Goal: Task Accomplishment & Management: Use online tool/utility

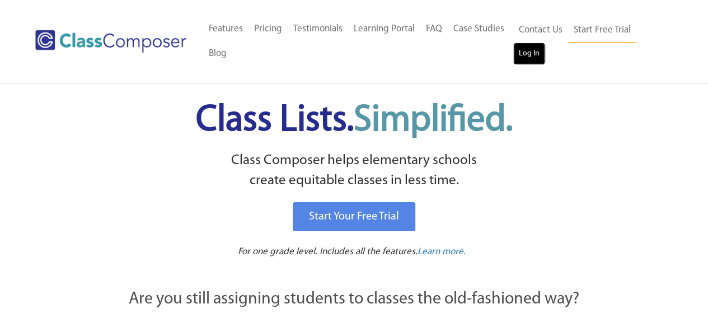
click at [530, 48] on link "Log In" at bounding box center [529, 54] width 32 height 22
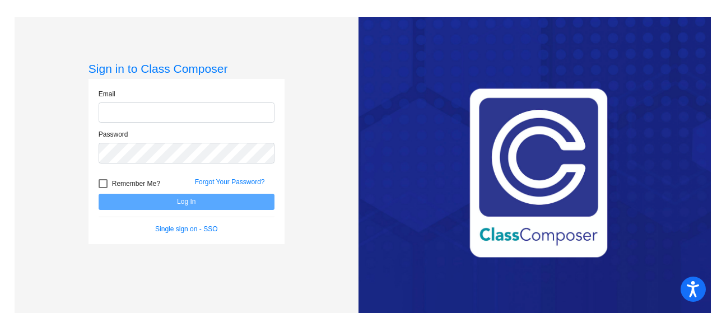
type input "[EMAIL_ADDRESS][DOMAIN_NAME]"
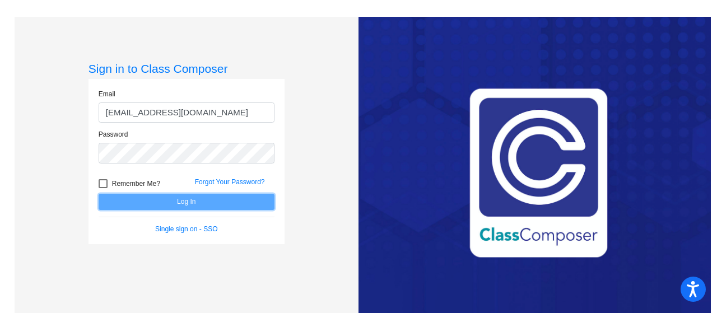
click at [189, 202] on button "Log In" at bounding box center [187, 202] width 176 height 16
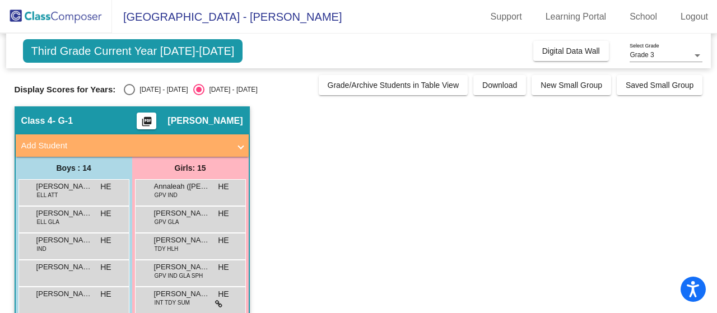
click at [129, 90] on div "Select an option" at bounding box center [129, 89] width 11 height 11
click at [129, 95] on input "[DATE] - [DATE]" at bounding box center [129, 95] width 1 height 1
radio input "true"
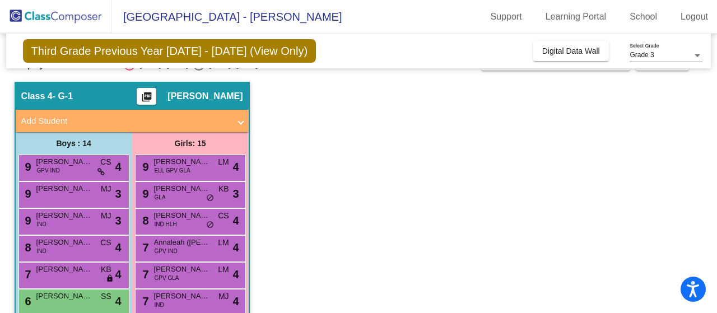
scroll to position [30, 0]
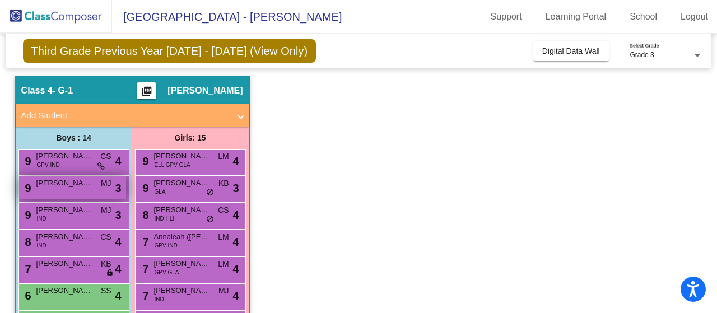
click at [83, 187] on span "[PERSON_NAME] Hang [PERSON_NAME]" at bounding box center [64, 182] width 56 height 11
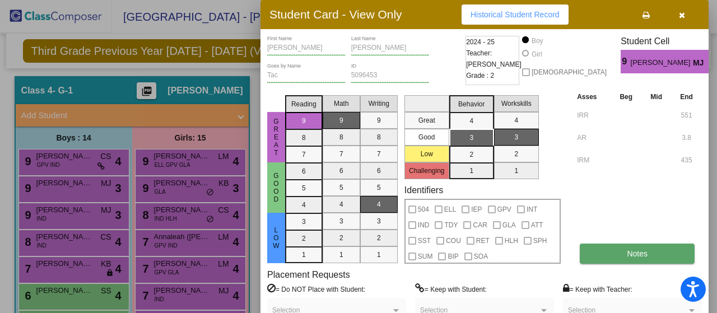
click at [613, 249] on button "Notes" at bounding box center [636, 254] width 115 height 20
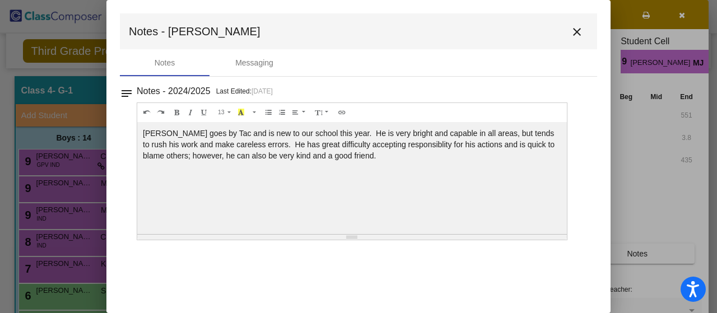
click at [577, 30] on mat-icon "close" at bounding box center [576, 31] width 13 height 13
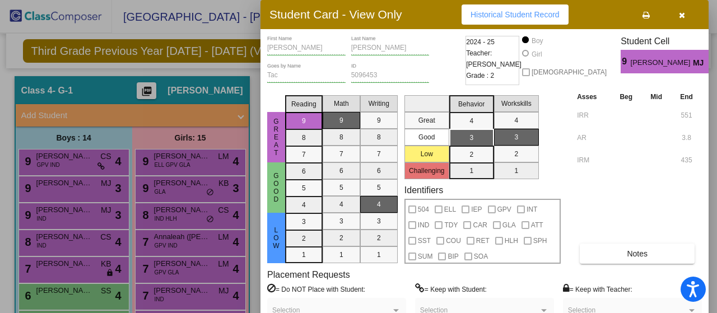
click at [90, 213] on div at bounding box center [358, 156] width 717 height 313
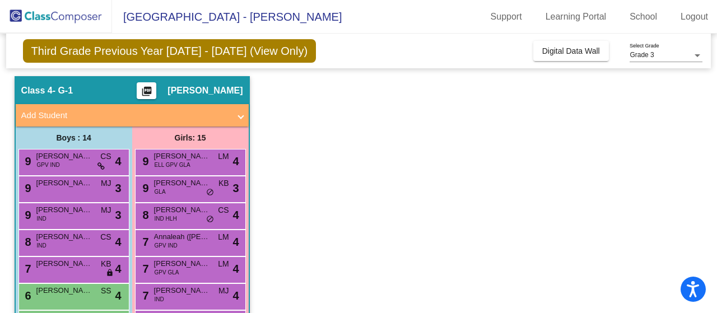
click at [90, 213] on span "Matthew Alvarez" at bounding box center [64, 209] width 56 height 11
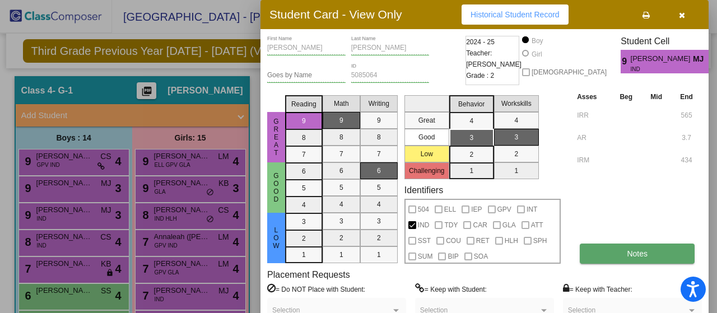
click at [648, 254] on button "Notes" at bounding box center [636, 254] width 115 height 20
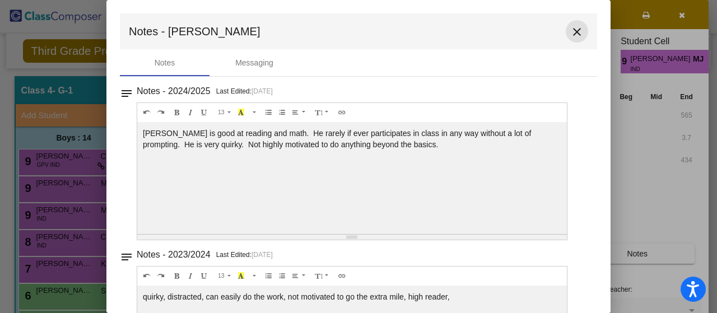
click at [571, 29] on mat-icon "close" at bounding box center [576, 31] width 13 height 13
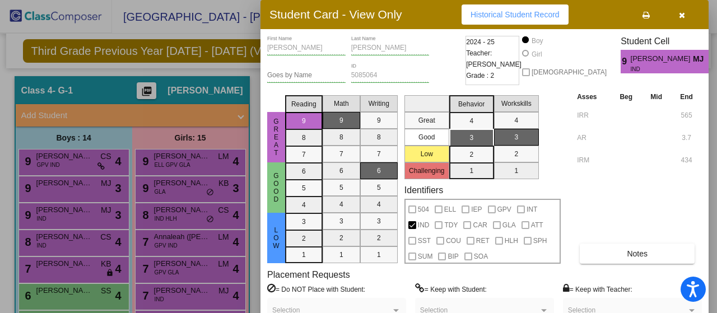
click at [82, 238] on div at bounding box center [358, 156] width 717 height 313
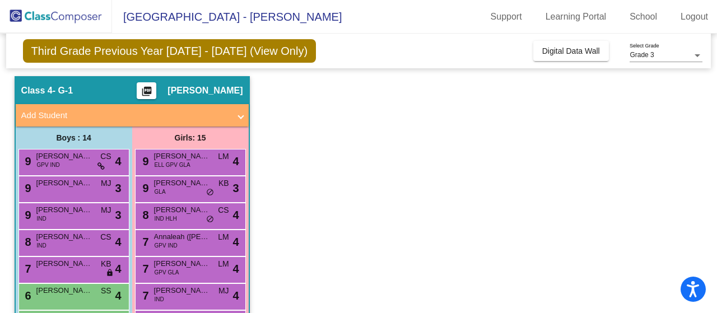
click at [82, 238] on span "Ethan Christman" at bounding box center [64, 236] width 56 height 11
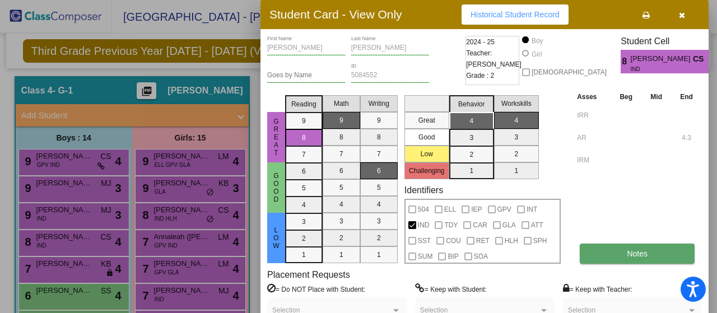
click at [632, 253] on span "Notes" at bounding box center [637, 253] width 21 height 9
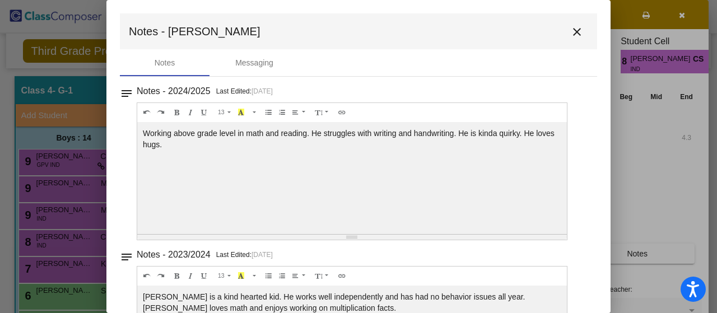
click at [570, 31] on mat-icon "close" at bounding box center [576, 31] width 13 height 13
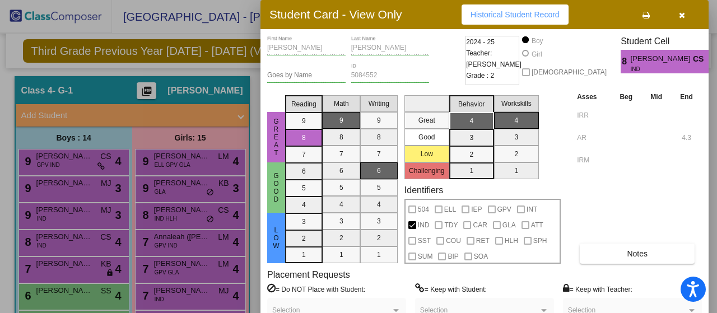
click at [80, 158] on div at bounding box center [358, 156] width 717 height 313
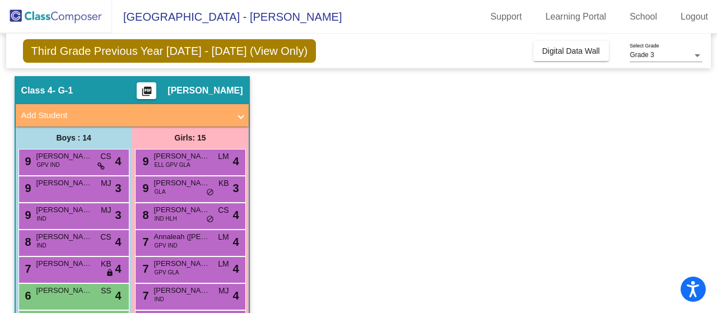
click at [80, 158] on span "Sean (Gerardo) Millison" at bounding box center [64, 156] width 56 height 11
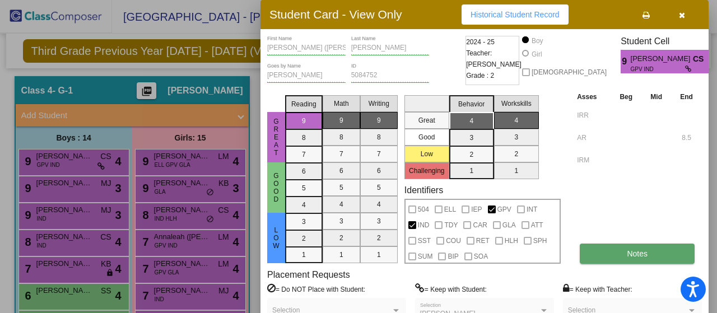
click at [630, 253] on span "Notes" at bounding box center [637, 253] width 21 height 9
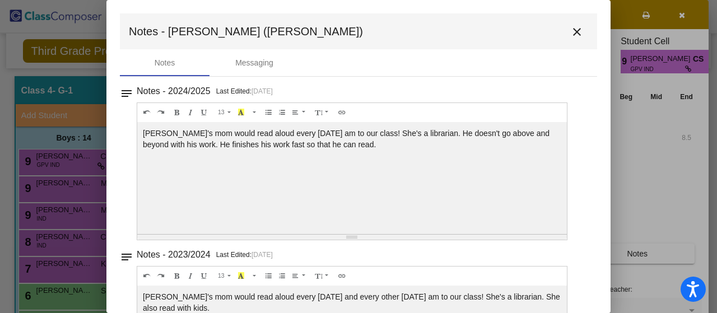
click at [571, 28] on mat-icon "close" at bounding box center [576, 31] width 13 height 13
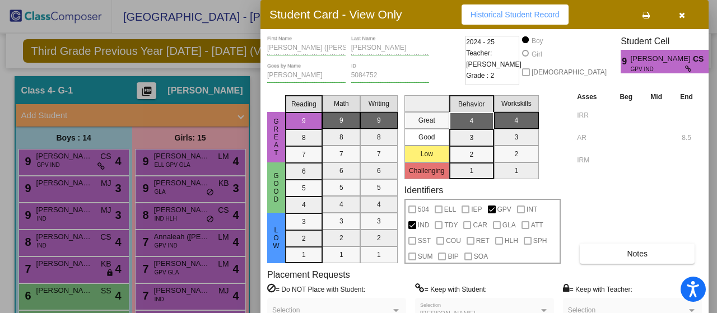
click at [679, 15] on icon "button" at bounding box center [682, 15] width 6 height 8
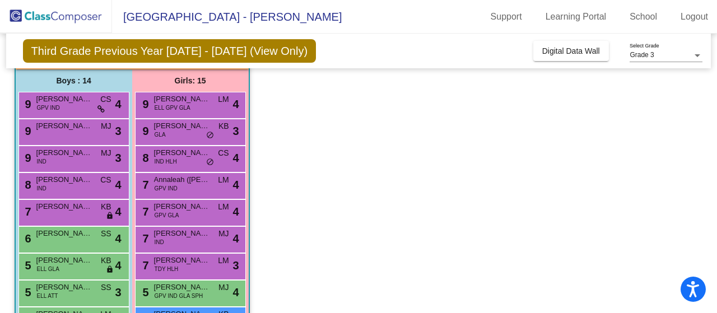
scroll to position [92, 0]
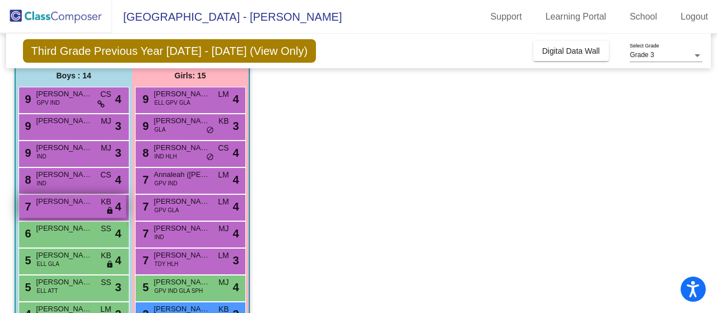
click at [78, 207] on div "7 Henry Horner KB lock do_not_disturb_alt 4" at bounding box center [72, 206] width 107 height 23
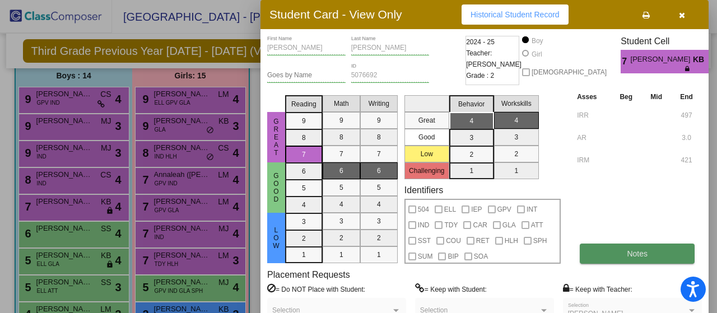
click at [613, 251] on button "Notes" at bounding box center [636, 254] width 115 height 20
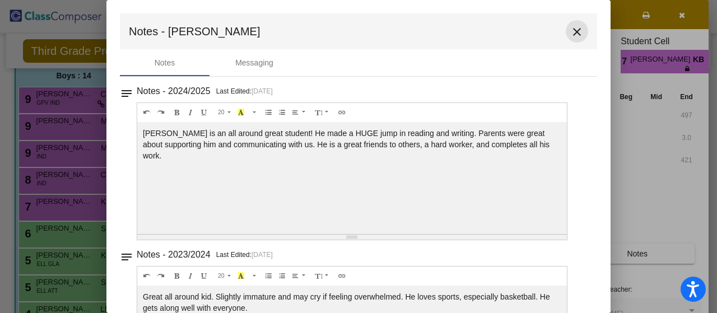
click at [570, 32] on mat-icon "close" at bounding box center [576, 31] width 13 height 13
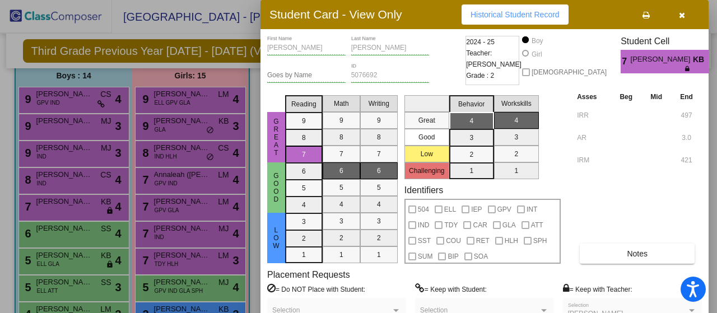
click at [207, 256] on div at bounding box center [358, 156] width 717 height 313
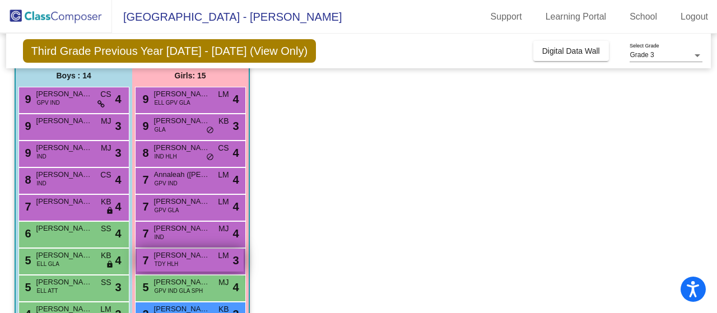
click at [184, 259] on span "Aya Benkaid" at bounding box center [182, 255] width 56 height 11
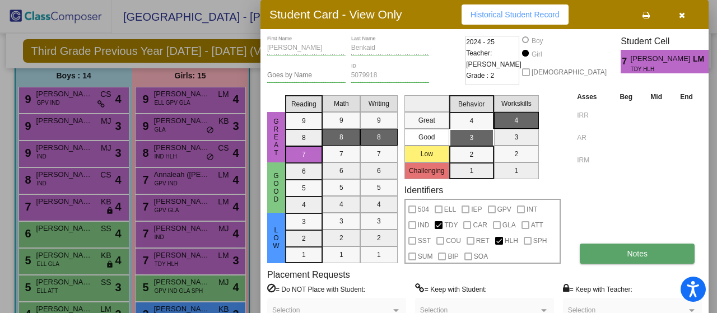
click at [611, 255] on button "Notes" at bounding box center [636, 254] width 115 height 20
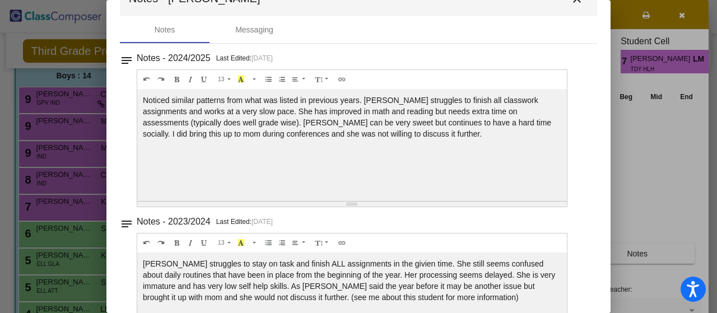
scroll to position [0, 0]
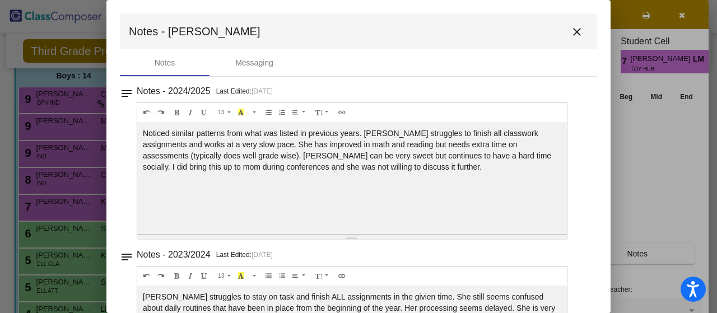
click at [570, 29] on mat-icon "close" at bounding box center [576, 31] width 13 height 13
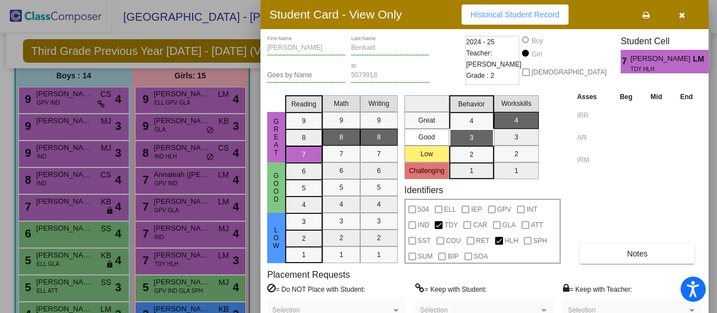
click at [681, 15] on icon "button" at bounding box center [682, 15] width 6 height 8
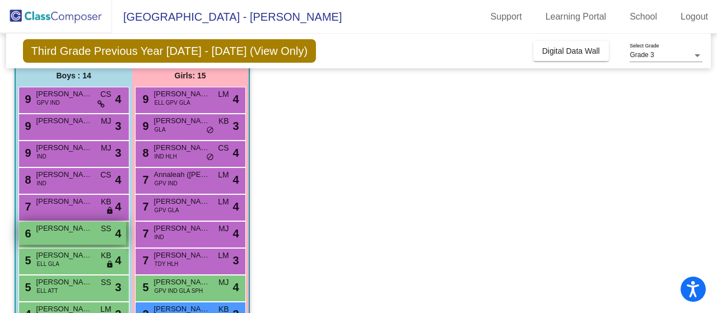
click at [82, 229] on span "Jack Marshall" at bounding box center [64, 228] width 56 height 11
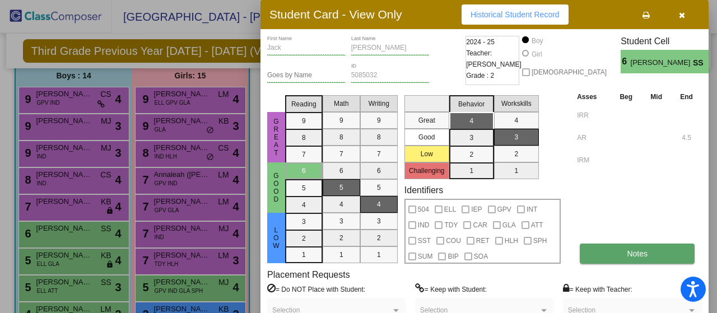
click at [626, 249] on button "Notes" at bounding box center [636, 254] width 115 height 20
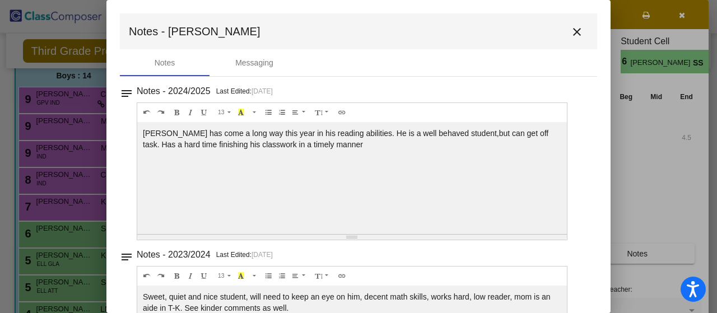
click at [571, 30] on mat-icon "close" at bounding box center [576, 31] width 13 height 13
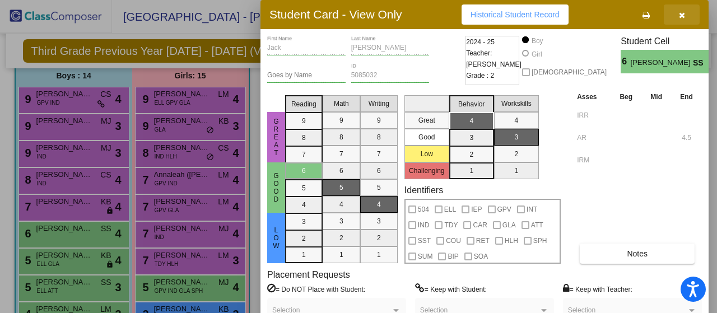
click at [684, 15] on button "button" at bounding box center [681, 14] width 36 height 20
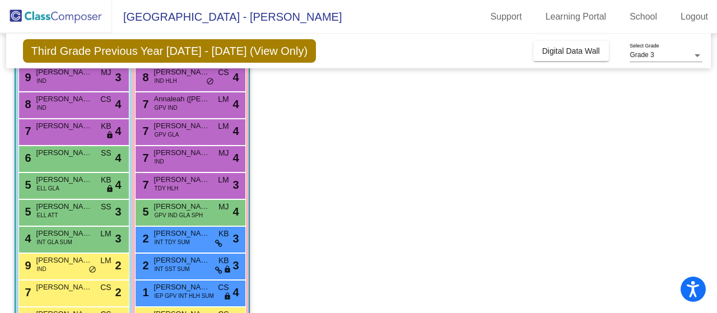
scroll to position [168, 0]
click at [83, 238] on span "Melvin (Mello) Steelman-Spruell" at bounding box center [64, 233] width 56 height 11
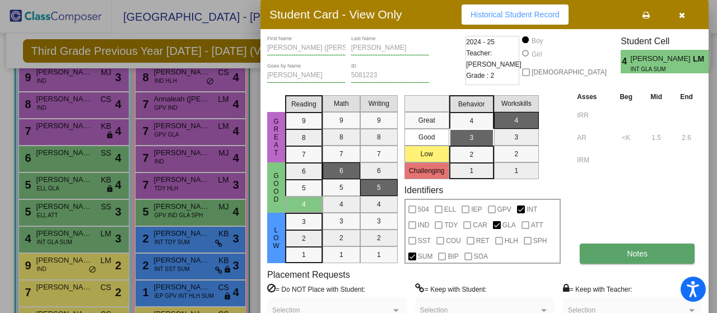
click at [623, 250] on button "Notes" at bounding box center [636, 254] width 115 height 20
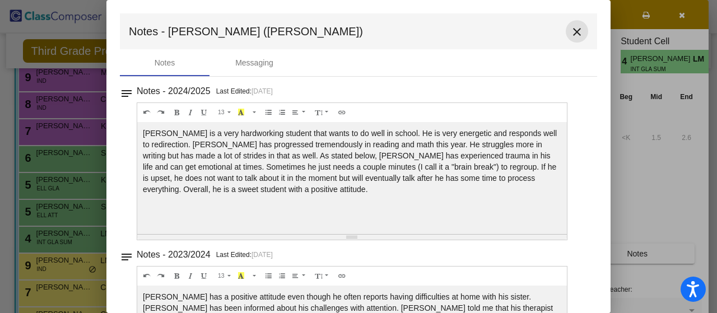
click at [571, 30] on mat-icon "close" at bounding box center [576, 31] width 13 height 13
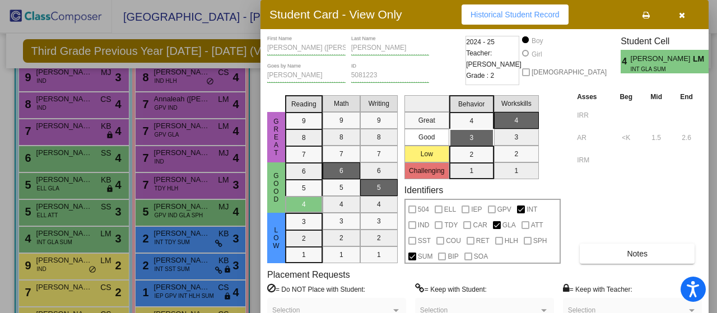
click at [682, 13] on icon "button" at bounding box center [682, 15] width 6 height 8
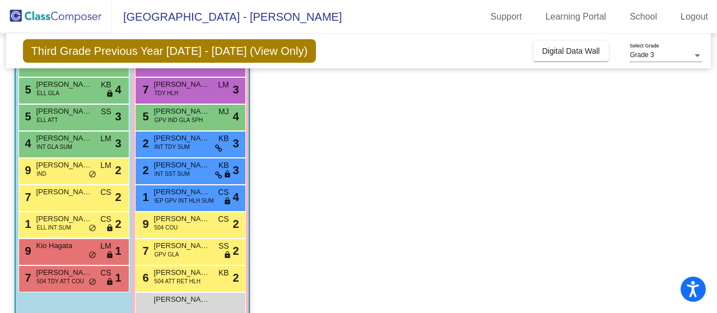
scroll to position [264, 0]
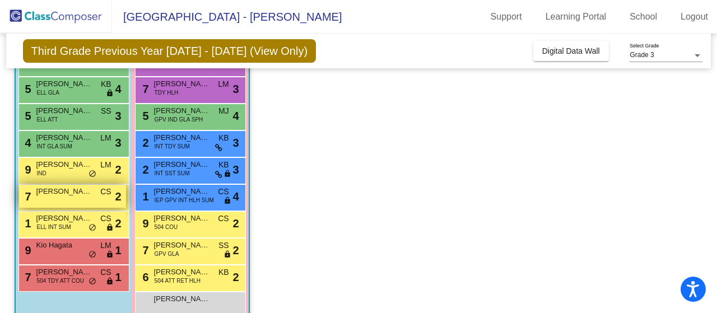
click at [72, 190] on span "Josiah Mirijunio" at bounding box center [64, 191] width 56 height 11
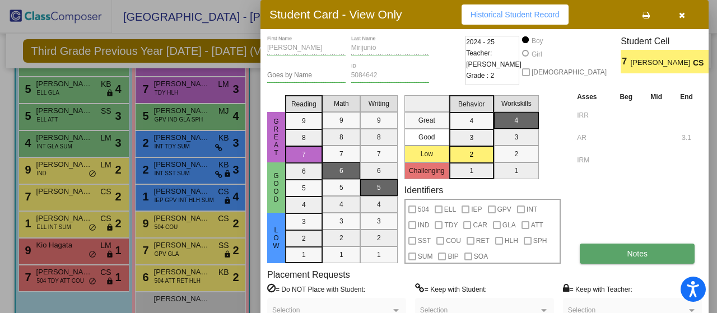
click at [627, 253] on span "Notes" at bounding box center [637, 253] width 21 height 9
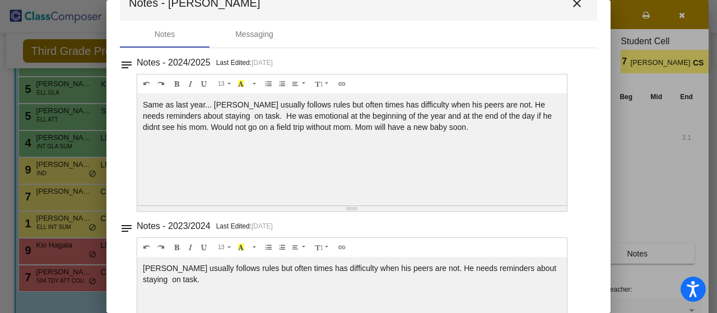
scroll to position [0, 0]
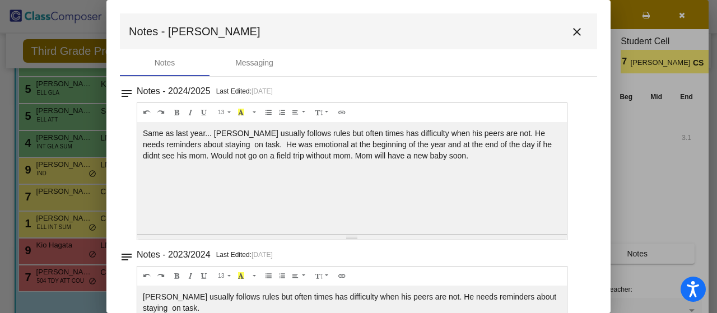
click at [570, 29] on mat-icon "close" at bounding box center [576, 31] width 13 height 13
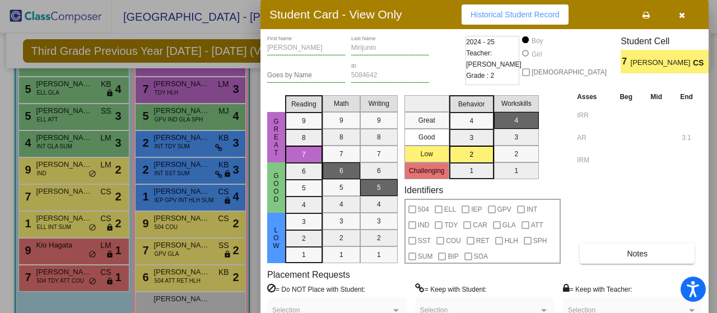
click at [64, 170] on div at bounding box center [358, 156] width 717 height 313
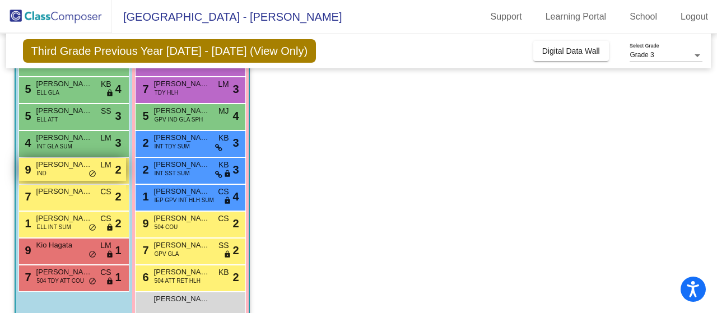
click at [92, 163] on div "9 Nico D'Albora IND LM lock do_not_disturb_alt 2" at bounding box center [72, 169] width 107 height 23
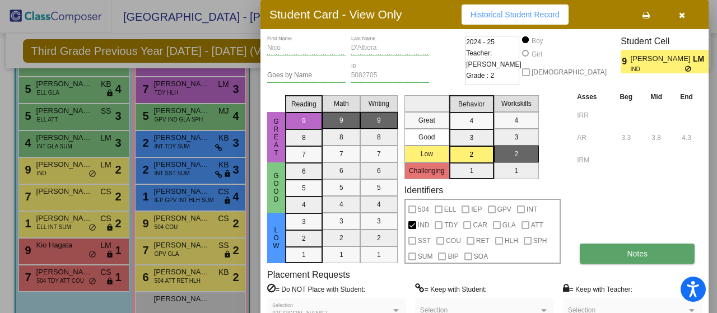
click at [625, 254] on button "Notes" at bounding box center [636, 254] width 115 height 20
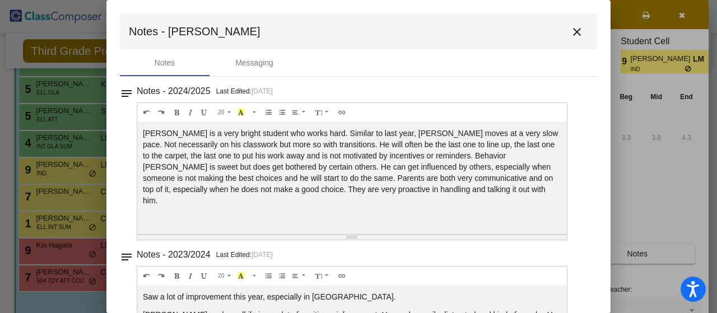
click at [571, 30] on mat-icon "close" at bounding box center [576, 31] width 13 height 13
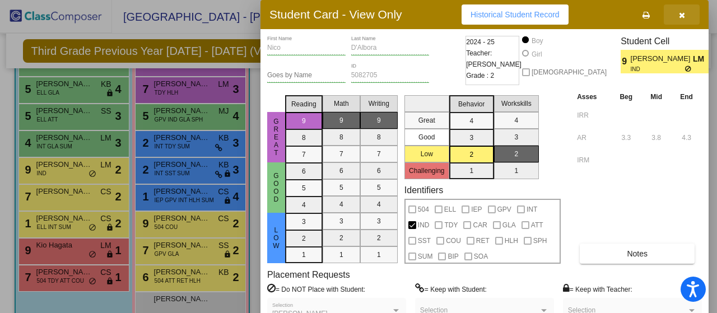
click at [681, 15] on icon "button" at bounding box center [682, 15] width 6 height 8
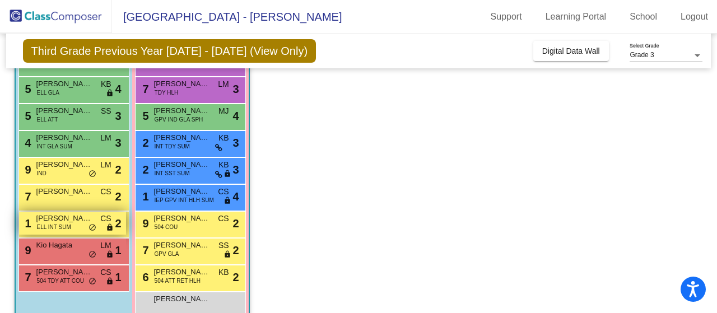
click at [78, 221] on span "Thiago Pinto Villa" at bounding box center [64, 218] width 56 height 11
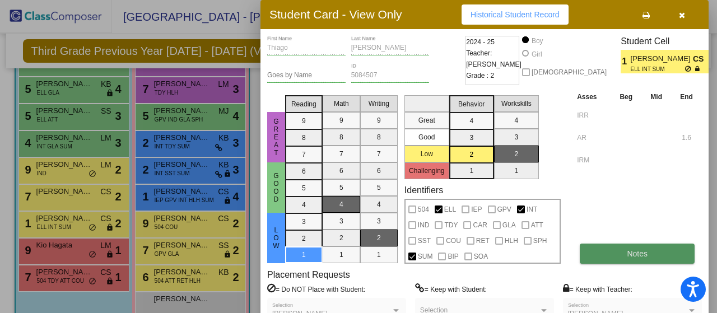
click at [608, 253] on button "Notes" at bounding box center [636, 254] width 115 height 20
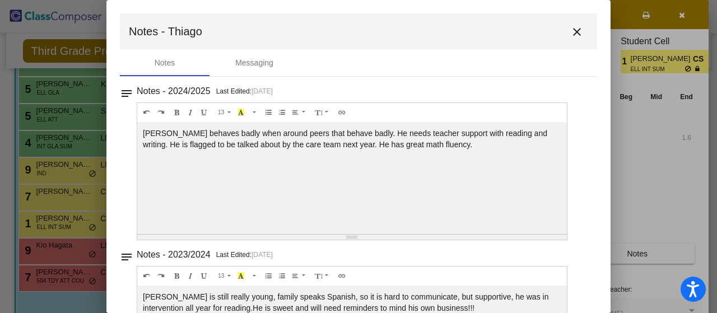
click at [570, 31] on mat-icon "close" at bounding box center [576, 31] width 13 height 13
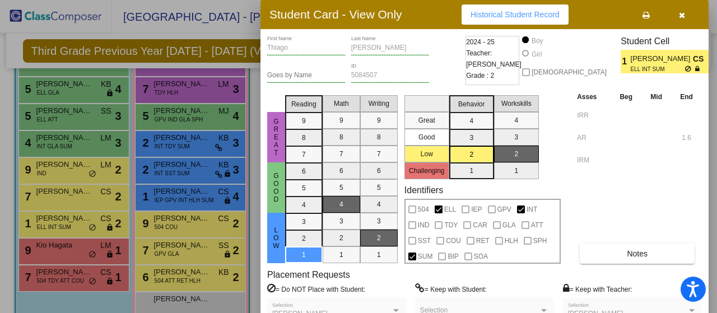
click at [77, 246] on div at bounding box center [358, 156] width 717 height 313
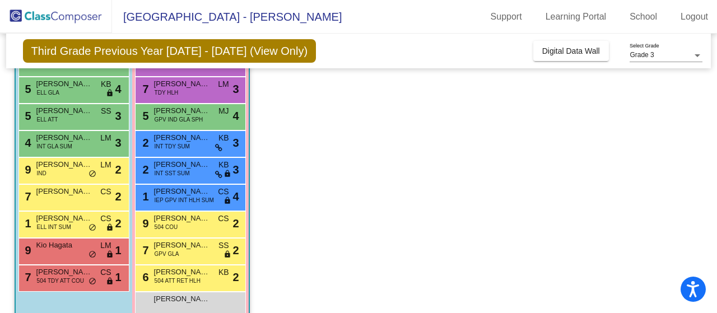
click at [77, 246] on span "Kio Hagata" at bounding box center [64, 245] width 56 height 11
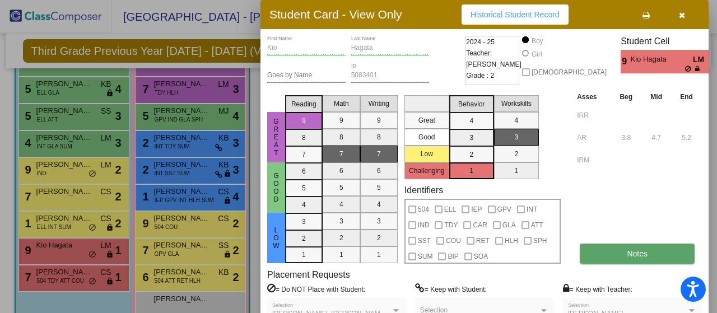
click at [628, 254] on span "Notes" at bounding box center [637, 253] width 21 height 9
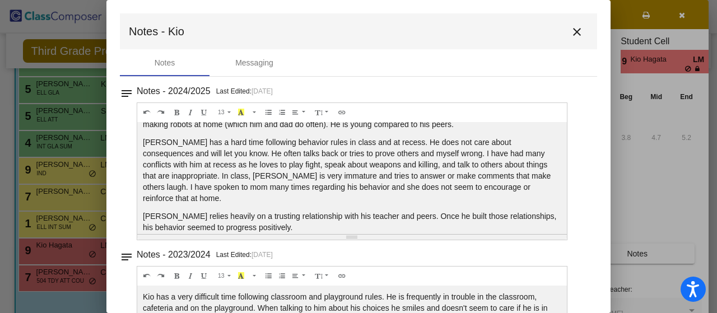
click at [571, 31] on mat-icon "close" at bounding box center [576, 31] width 13 height 13
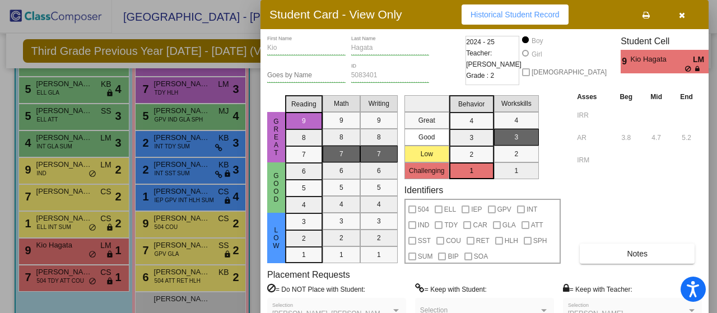
click at [77, 278] on div at bounding box center [358, 156] width 717 height 313
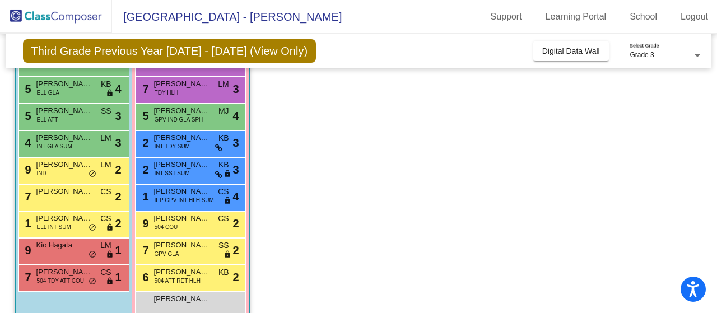
click at [77, 278] on span "504 TDY ATT COU" at bounding box center [60, 281] width 47 height 8
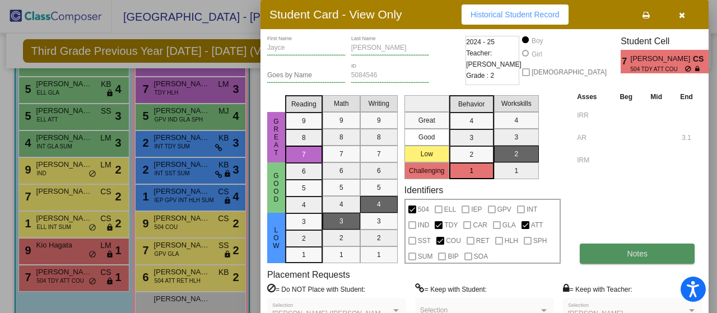
click at [609, 257] on button "Notes" at bounding box center [636, 254] width 115 height 20
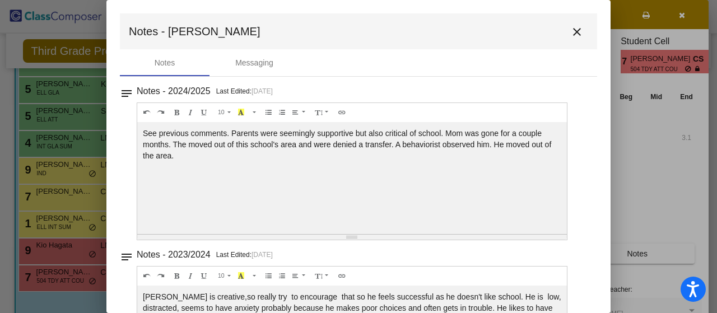
click at [570, 31] on mat-icon "close" at bounding box center [576, 31] width 13 height 13
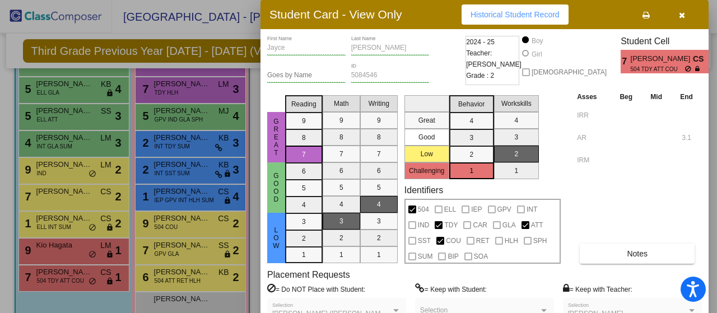
click at [682, 13] on icon "button" at bounding box center [682, 15] width 6 height 8
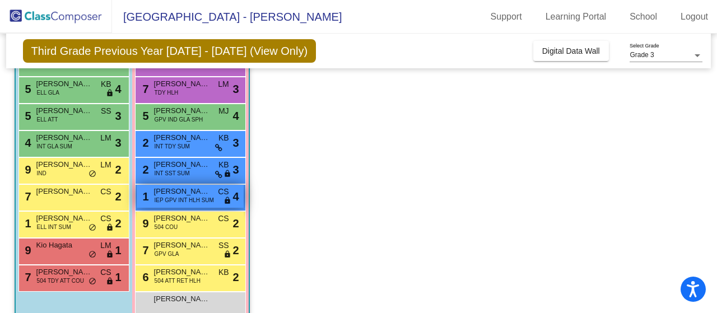
click at [179, 194] on span "Lennox Peerson" at bounding box center [182, 191] width 56 height 11
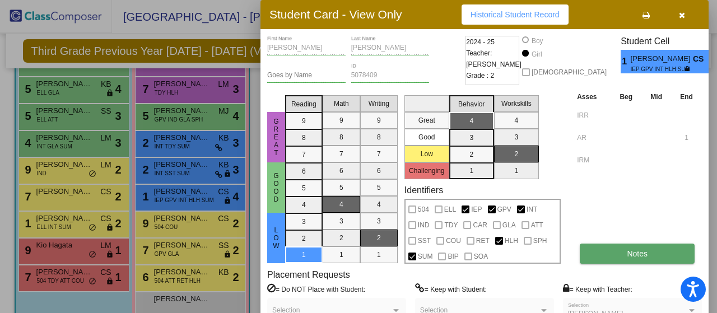
click at [619, 255] on button "Notes" at bounding box center [636, 254] width 115 height 20
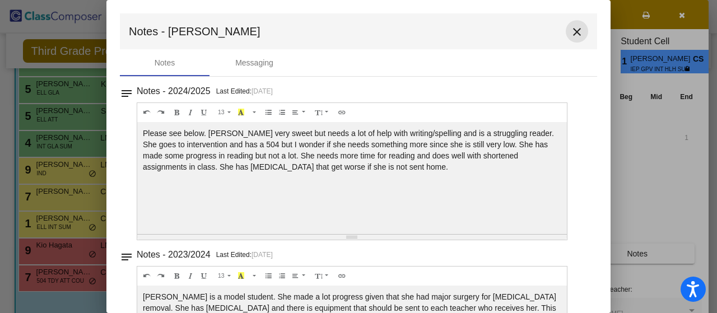
click at [571, 30] on mat-icon "close" at bounding box center [576, 31] width 13 height 13
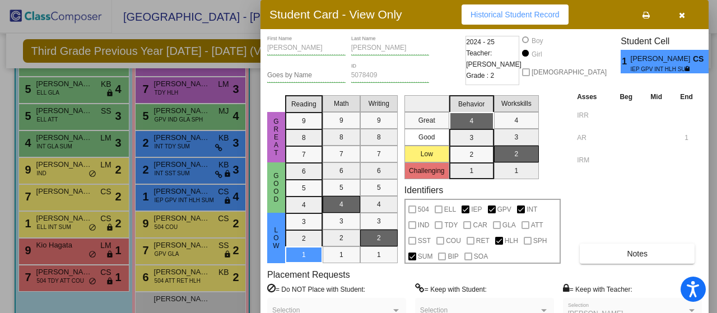
drag, startPoint x: 714, startPoint y: 171, endPoint x: 704, endPoint y: 124, distance: 48.8
click at [704, 124] on div "Student Card - View Only Historical Student Record Lennox First Name Peerson La…" at bounding box center [358, 156] width 717 height 313
click at [682, 14] on icon "button" at bounding box center [682, 15] width 6 height 8
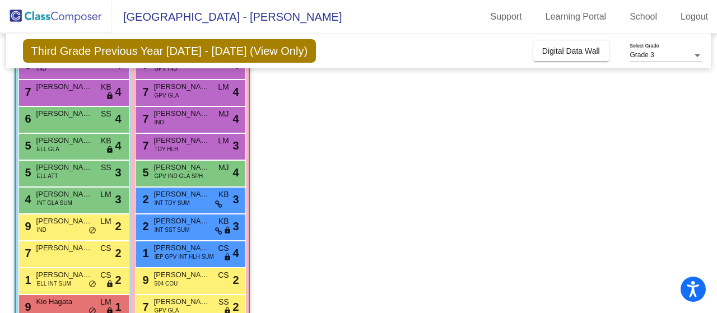
scroll to position [208, 0]
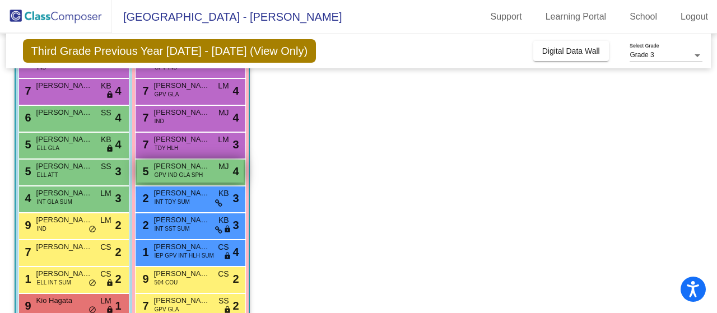
click at [197, 170] on span "Caroline Farr" at bounding box center [182, 166] width 56 height 11
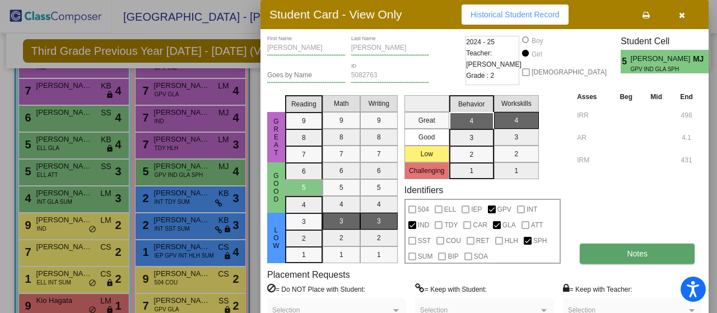
click at [633, 252] on span "Notes" at bounding box center [637, 253] width 21 height 9
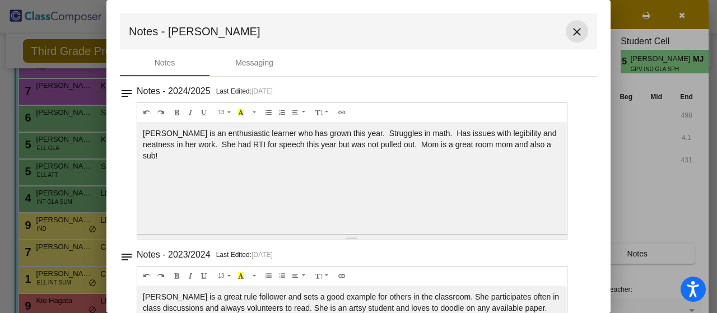
click at [570, 31] on mat-icon "close" at bounding box center [576, 31] width 13 height 13
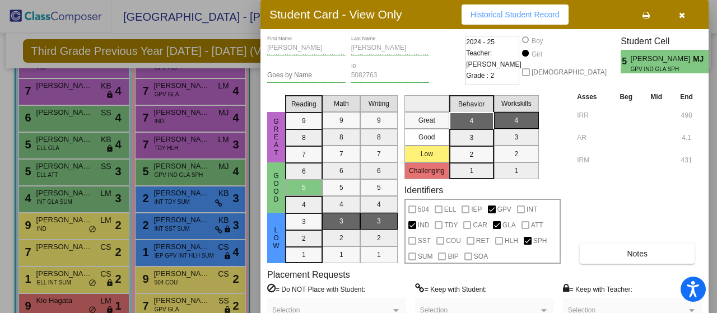
click at [680, 13] on icon "button" at bounding box center [682, 15] width 6 height 8
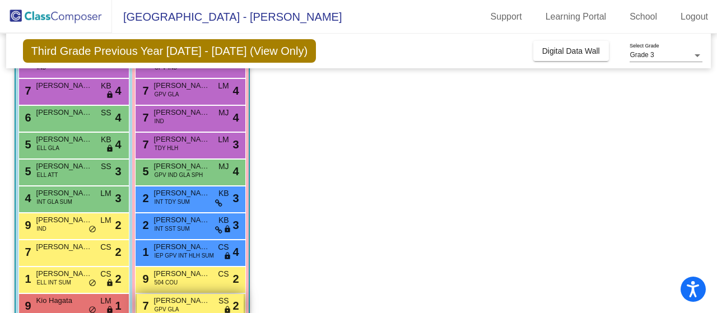
click at [199, 306] on div "7 Hailey Kast GPV GLA SS lock do_not_disturb_alt 2" at bounding box center [190, 305] width 107 height 23
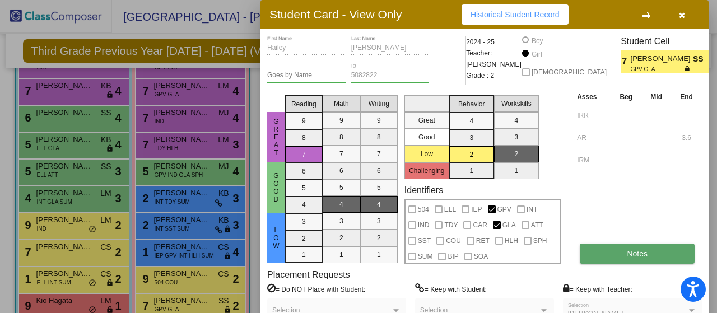
click at [630, 256] on span "Notes" at bounding box center [637, 253] width 21 height 9
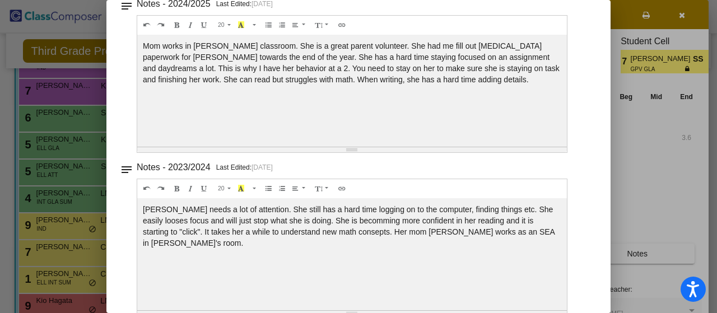
scroll to position [0, 0]
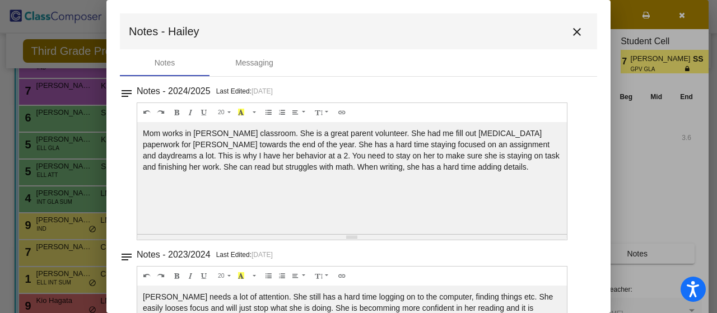
click at [572, 30] on mat-icon "close" at bounding box center [576, 31] width 13 height 13
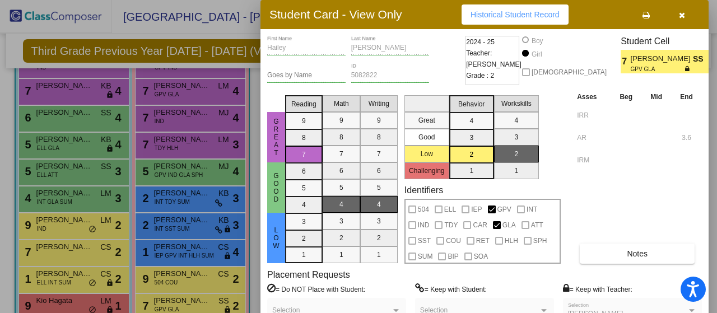
click at [677, 14] on button "button" at bounding box center [681, 14] width 36 height 20
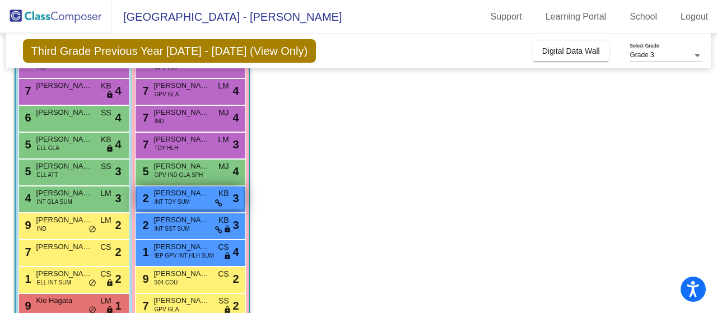
click at [193, 201] on div "2 Charlee Lotman INT TDY SUM KB lock do_not_disturb_alt 3" at bounding box center [190, 197] width 107 height 23
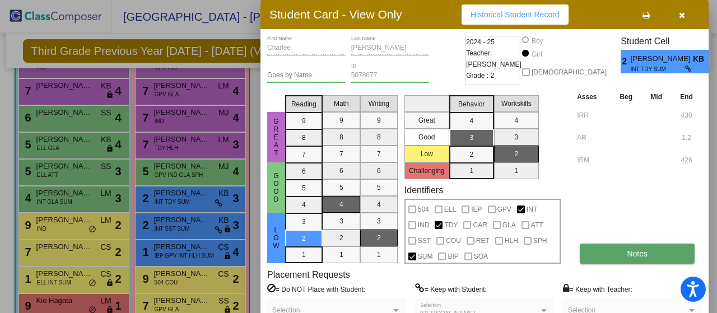
click at [625, 251] on button "Notes" at bounding box center [636, 254] width 115 height 20
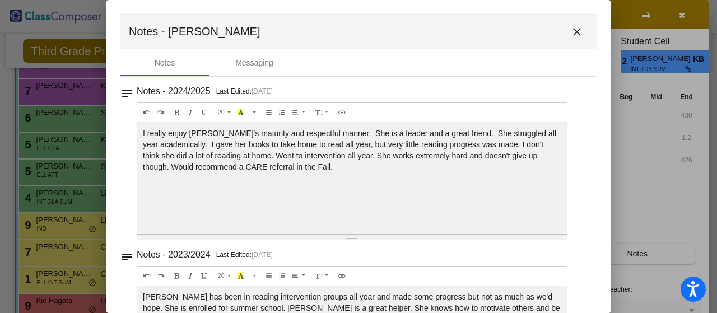
click at [570, 32] on mat-icon "close" at bounding box center [576, 31] width 13 height 13
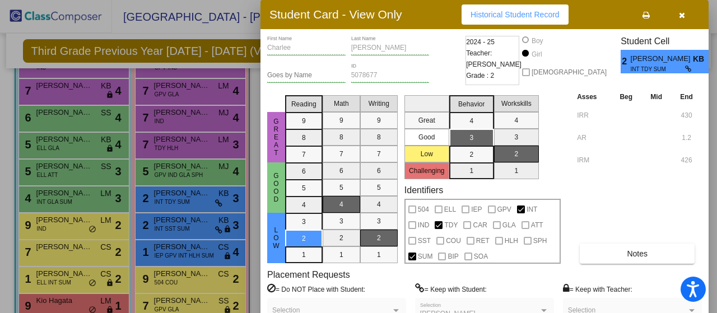
click at [684, 12] on icon "button" at bounding box center [682, 15] width 6 height 8
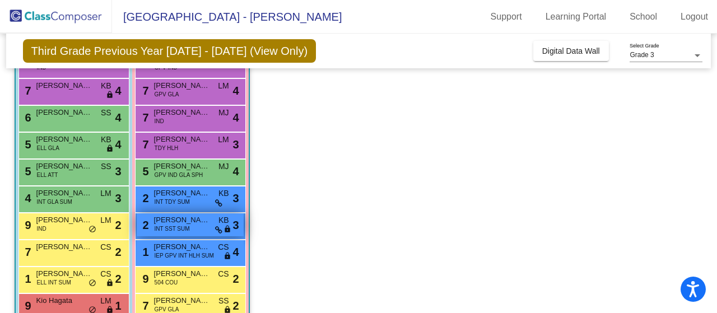
click at [195, 223] on span "Mackenna Miller" at bounding box center [182, 219] width 56 height 11
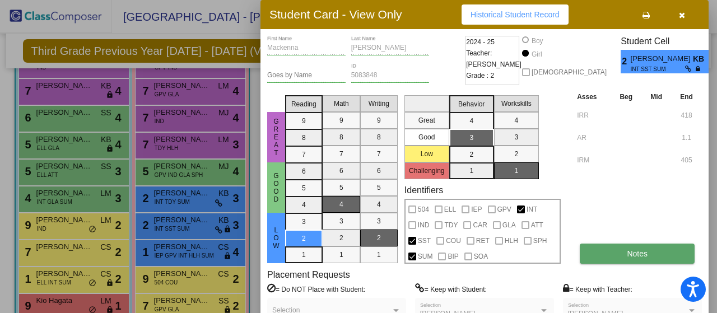
click at [595, 255] on button "Notes" at bounding box center [636, 254] width 115 height 20
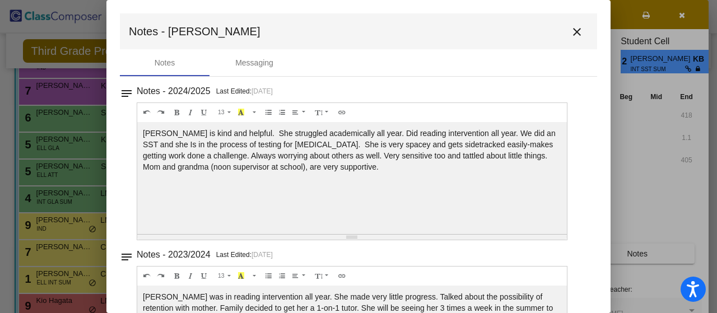
click at [572, 29] on mat-icon "close" at bounding box center [576, 31] width 13 height 13
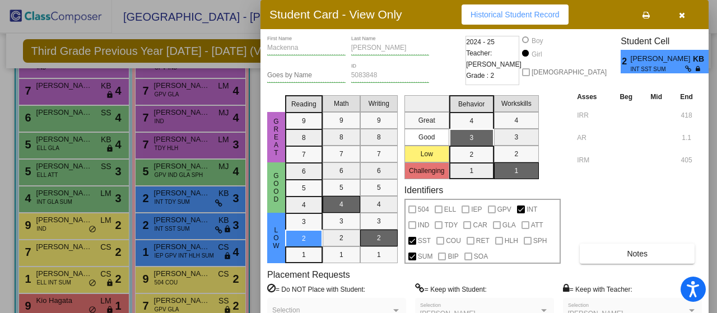
click at [681, 14] on icon "button" at bounding box center [682, 15] width 6 height 8
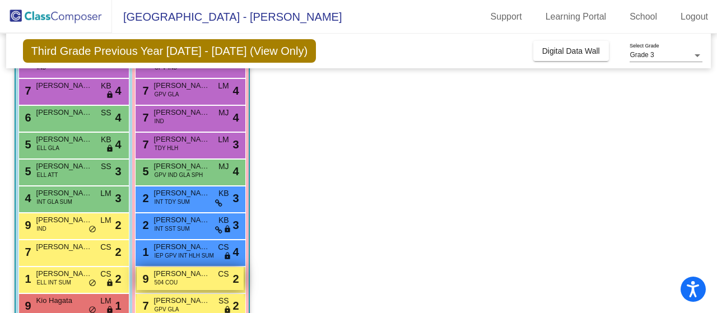
click at [189, 283] on div "9 Jiya Tapia 504 COU CS lock do_not_disturb_alt 2" at bounding box center [190, 278] width 107 height 23
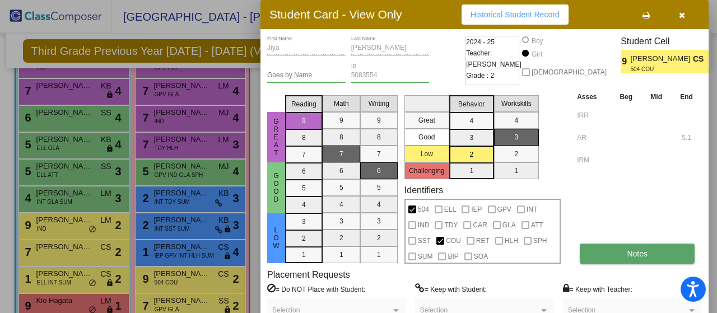
click at [616, 253] on button "Notes" at bounding box center [636, 254] width 115 height 20
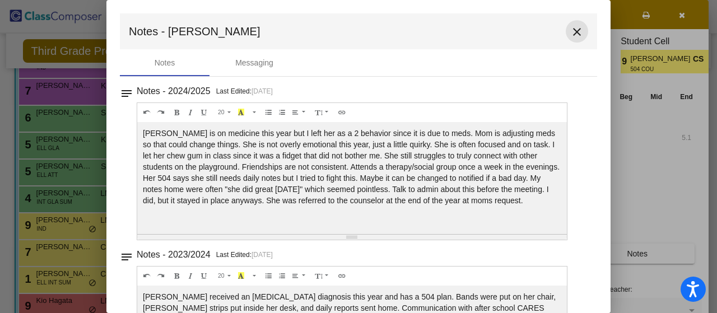
click at [573, 28] on mat-icon "close" at bounding box center [576, 31] width 13 height 13
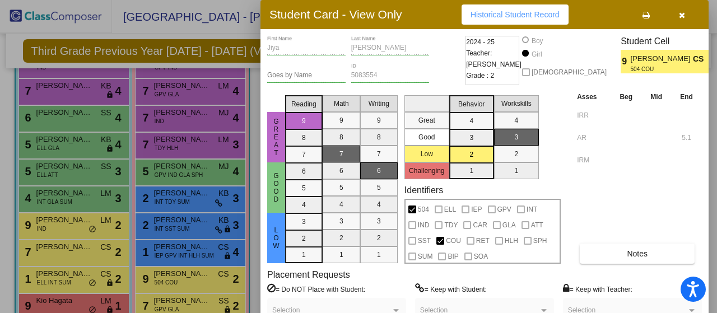
click at [680, 12] on icon "button" at bounding box center [682, 15] width 6 height 8
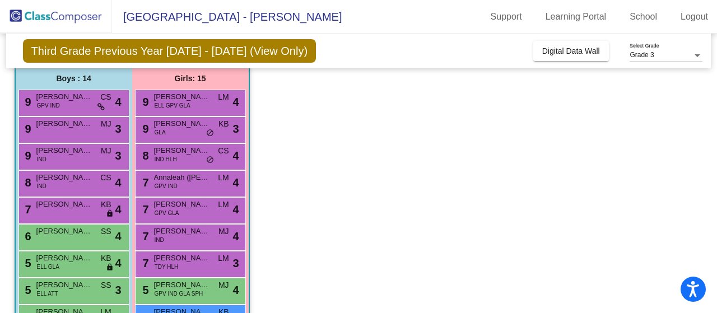
scroll to position [94, 0]
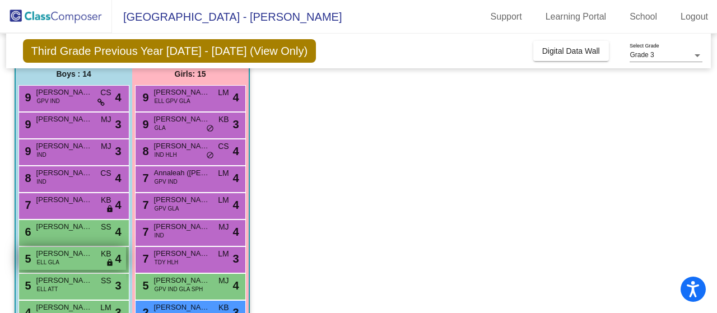
click at [87, 258] on div "5 Daniel Aguilar Ortiz ELL GLA KB lock do_not_disturb_alt 4" at bounding box center [72, 258] width 107 height 23
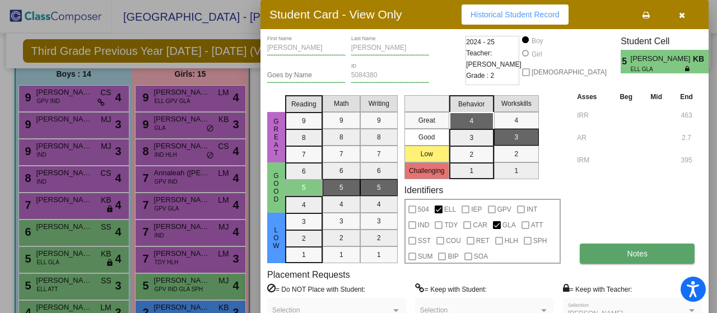
click at [651, 253] on button "Notes" at bounding box center [636, 254] width 115 height 20
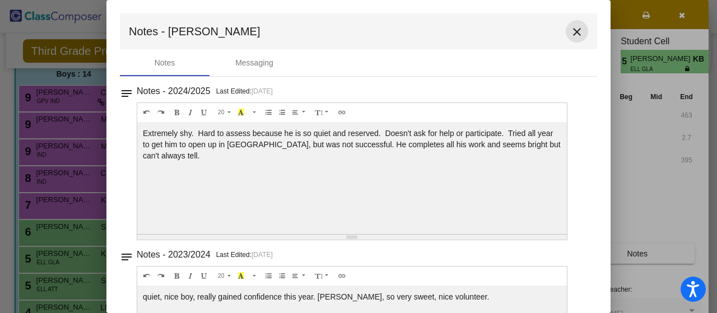
click at [572, 29] on mat-icon "close" at bounding box center [576, 31] width 13 height 13
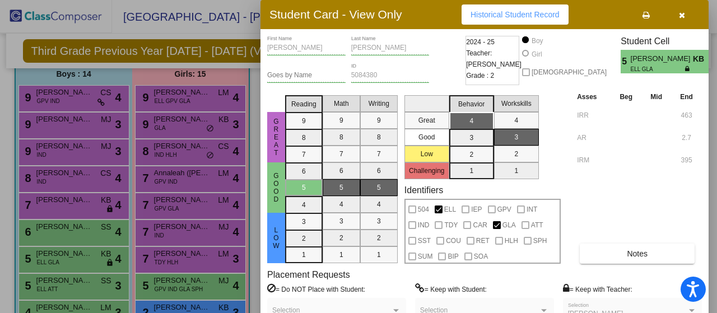
click at [679, 17] on icon "button" at bounding box center [682, 15] width 6 height 8
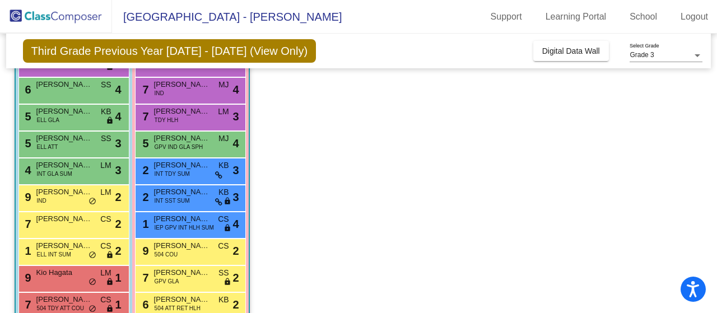
scroll to position [245, 0]
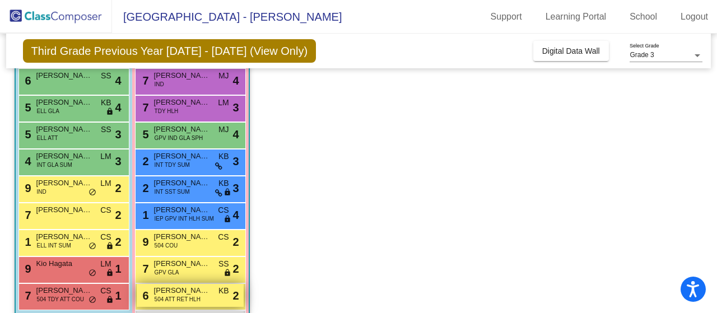
click at [194, 293] on span "Hailey Taggart" at bounding box center [182, 290] width 56 height 11
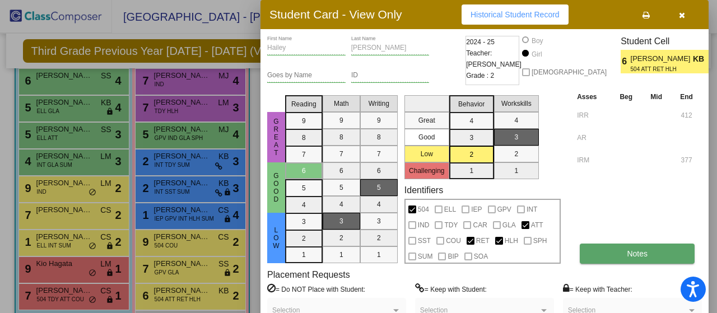
click at [624, 250] on button "Notes" at bounding box center [636, 254] width 115 height 20
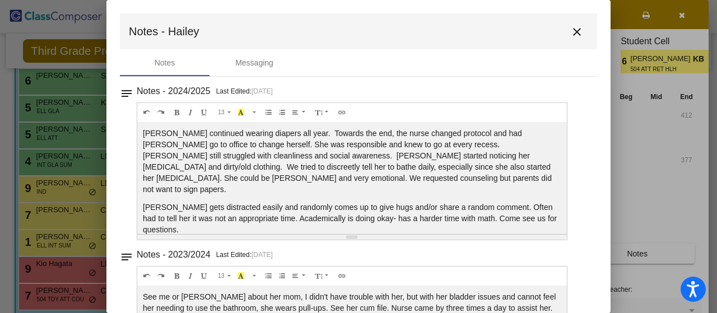
scroll to position [0, 0]
click at [570, 35] on mat-icon "close" at bounding box center [576, 31] width 13 height 13
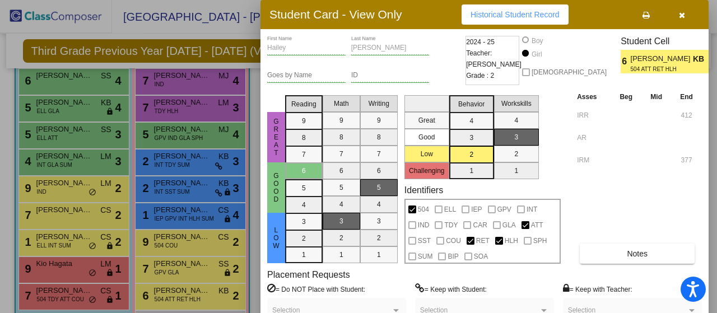
click at [680, 15] on icon "button" at bounding box center [682, 15] width 6 height 8
